Goal: Transaction & Acquisition: Purchase product/service

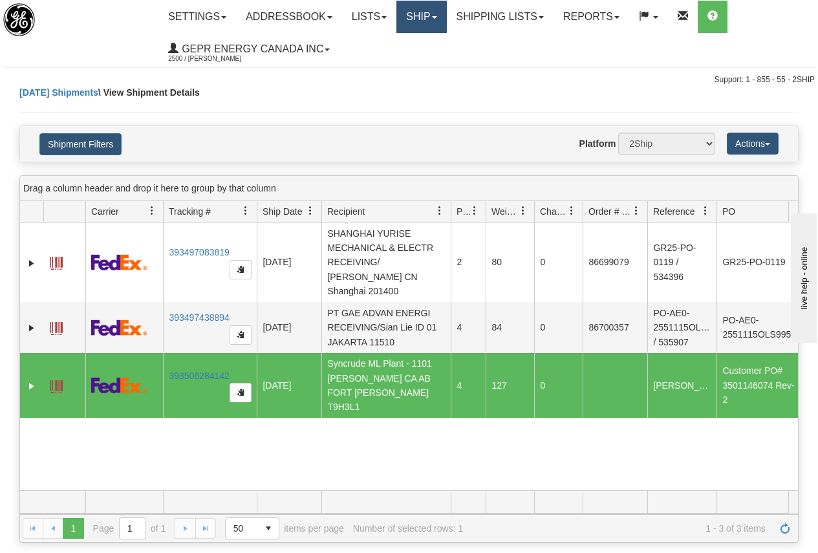
click at [427, 14] on link "Ship" at bounding box center [421, 17] width 50 height 32
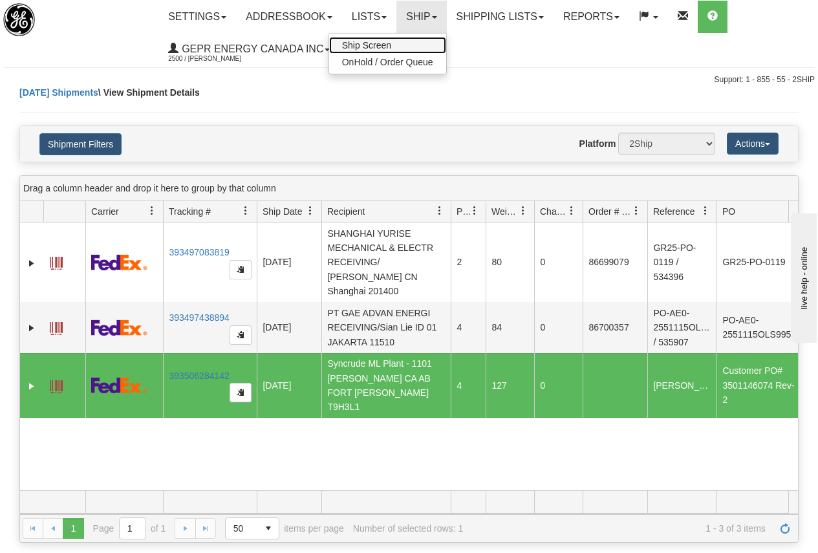
click at [386, 43] on span "Ship Screen" at bounding box center [366, 45] width 49 height 10
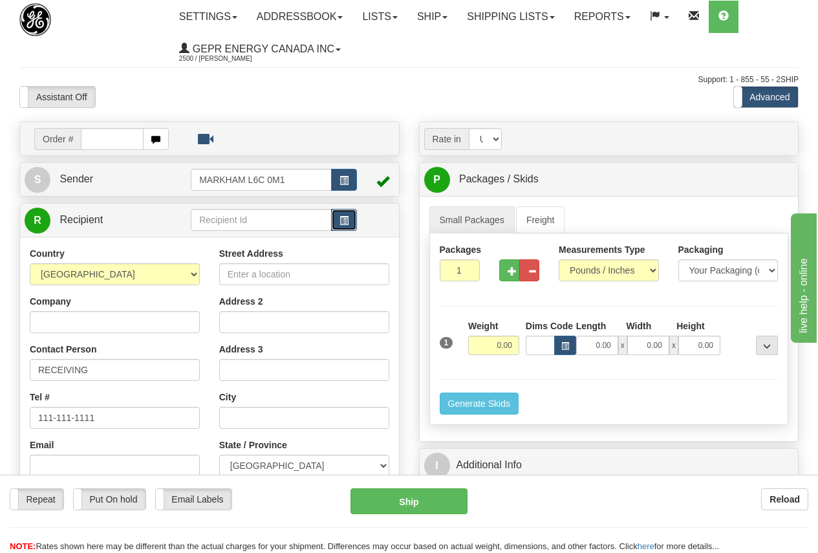
click at [345, 217] on span "button" at bounding box center [344, 221] width 9 height 8
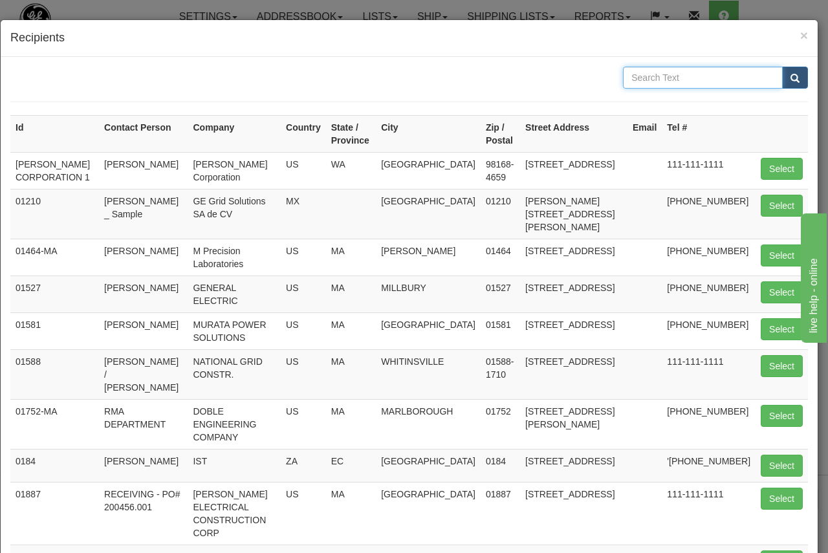
click at [649, 78] on input "text" at bounding box center [703, 78] width 160 height 22
type input "[GEOGRAPHIC_DATA]"
click at [790, 81] on span "submit" at bounding box center [794, 78] width 9 height 8
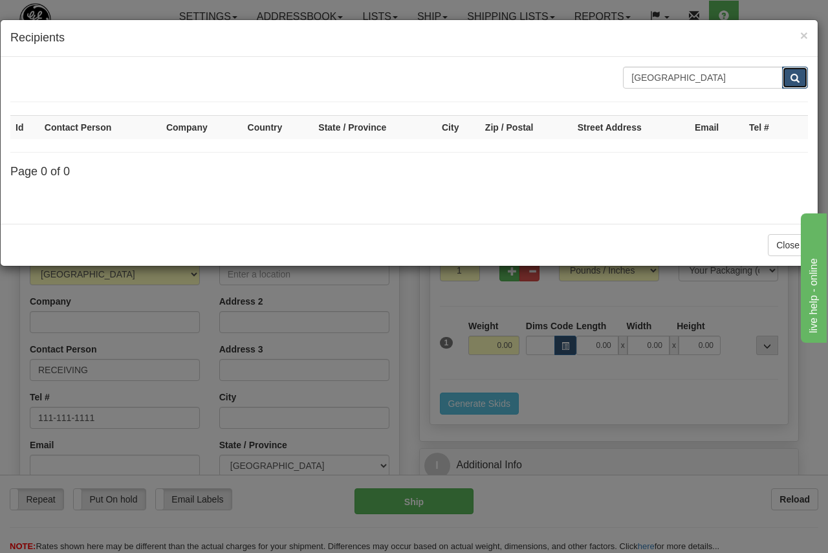
click at [794, 74] on span "submit" at bounding box center [794, 78] width 9 height 8
click at [683, 77] on input "[GEOGRAPHIC_DATA]" at bounding box center [703, 78] width 160 height 22
click at [684, 76] on input "[GEOGRAPHIC_DATA]" at bounding box center [703, 78] width 160 height 22
type input "KOCAELI"
click at [791, 78] on span "submit" at bounding box center [794, 78] width 9 height 8
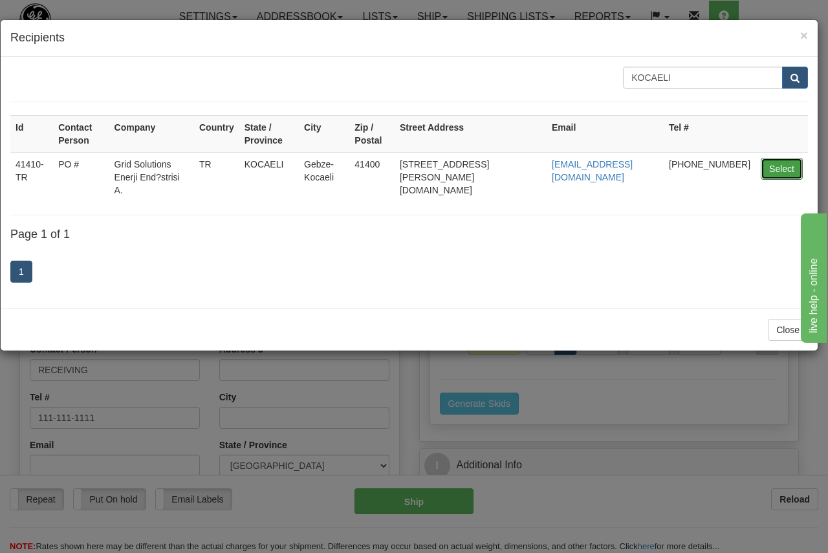
click at [786, 166] on button "Select" at bounding box center [782, 169] width 42 height 22
type input "41410-TR"
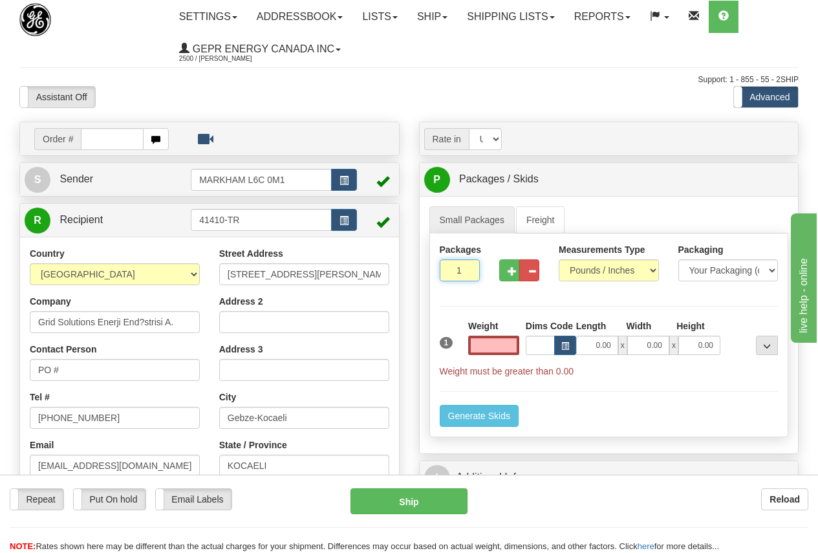
type input "0.00"
click at [451, 271] on input "1" at bounding box center [460, 270] width 40 height 22
type input "2"
click at [483, 344] on input "0.00" at bounding box center [493, 345] width 51 height 19
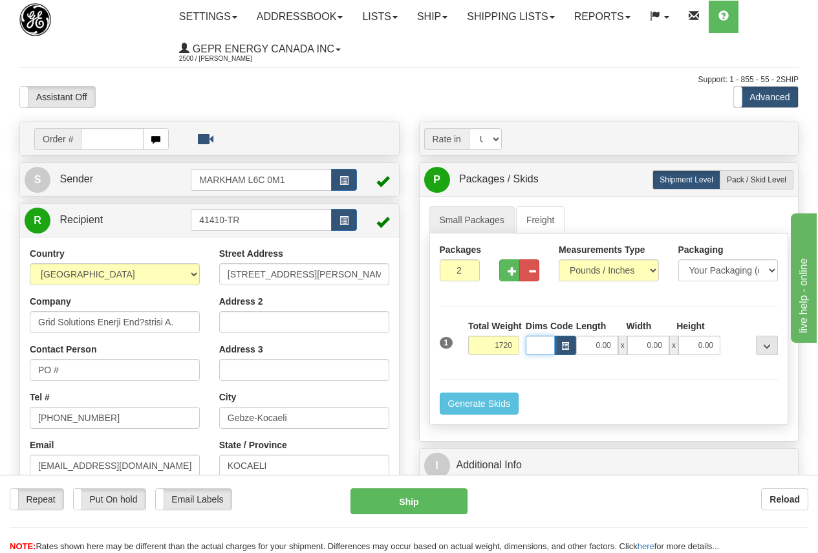
type input "1720.00"
type input "0.00"
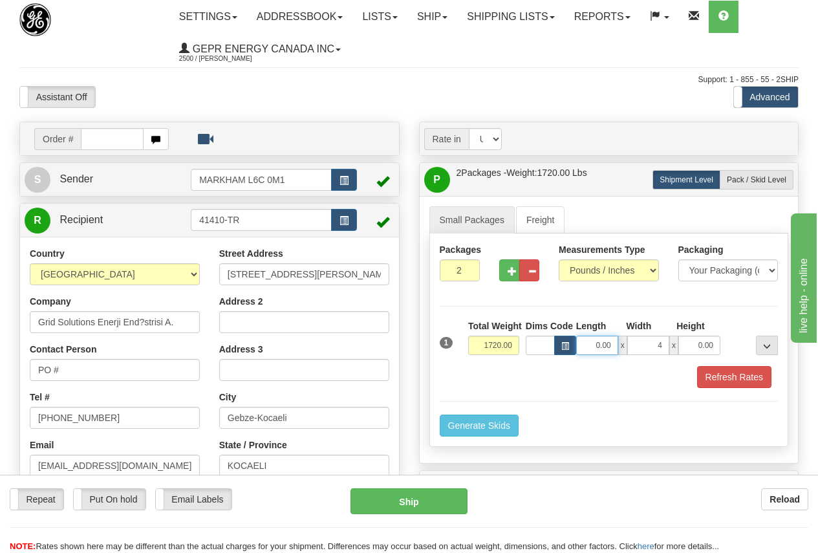
type input "4.00"
type input "48.00"
type input "40.00"
type input "60.00"
click at [741, 376] on button "Refresh Rates" at bounding box center [734, 377] width 74 height 22
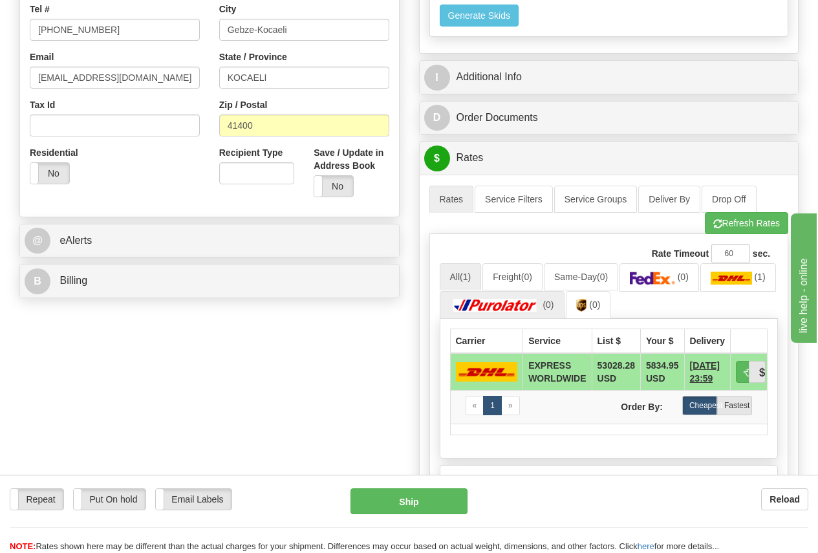
scroll to position [453, 0]
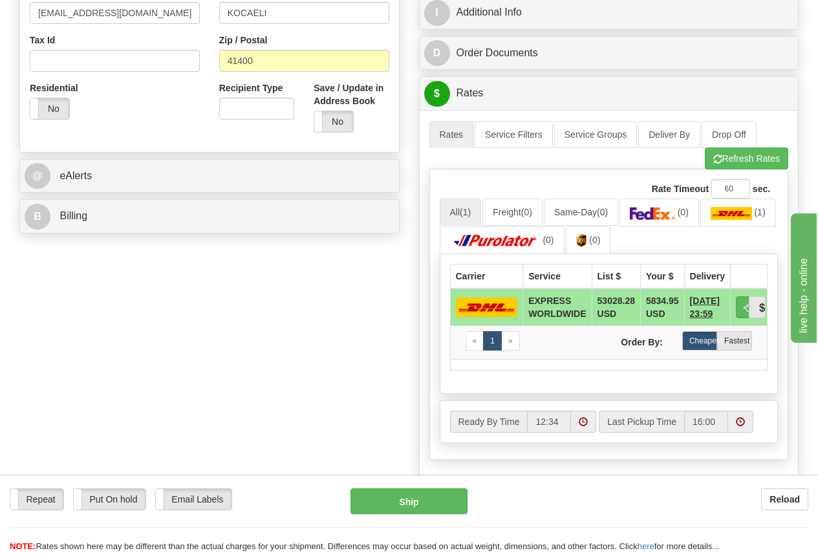
click at [656, 300] on td "5834.95 USD" at bounding box center [662, 307] width 44 height 38
drag, startPoint x: 646, startPoint y: 300, endPoint x: 679, endPoint y: 300, distance: 33.0
click at [679, 300] on td "5834.95 USD" at bounding box center [662, 307] width 44 height 38
copy td "5834.95"
